Goal: Task Accomplishment & Management: Use online tool/utility

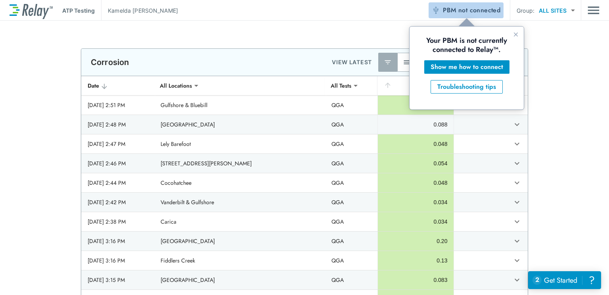
click at [469, 13] on span "not connected" at bounding box center [479, 10] width 42 height 9
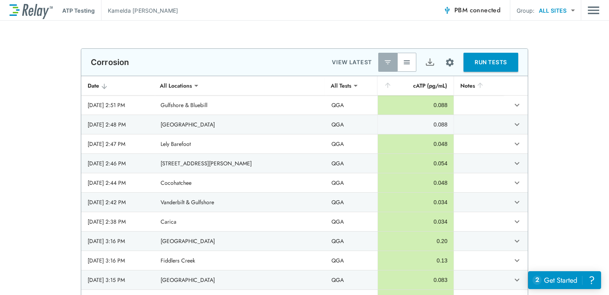
click at [540, 48] on div "**********" at bounding box center [304, 158] width 609 height 274
